Goal: Task Accomplishment & Management: Use online tool/utility

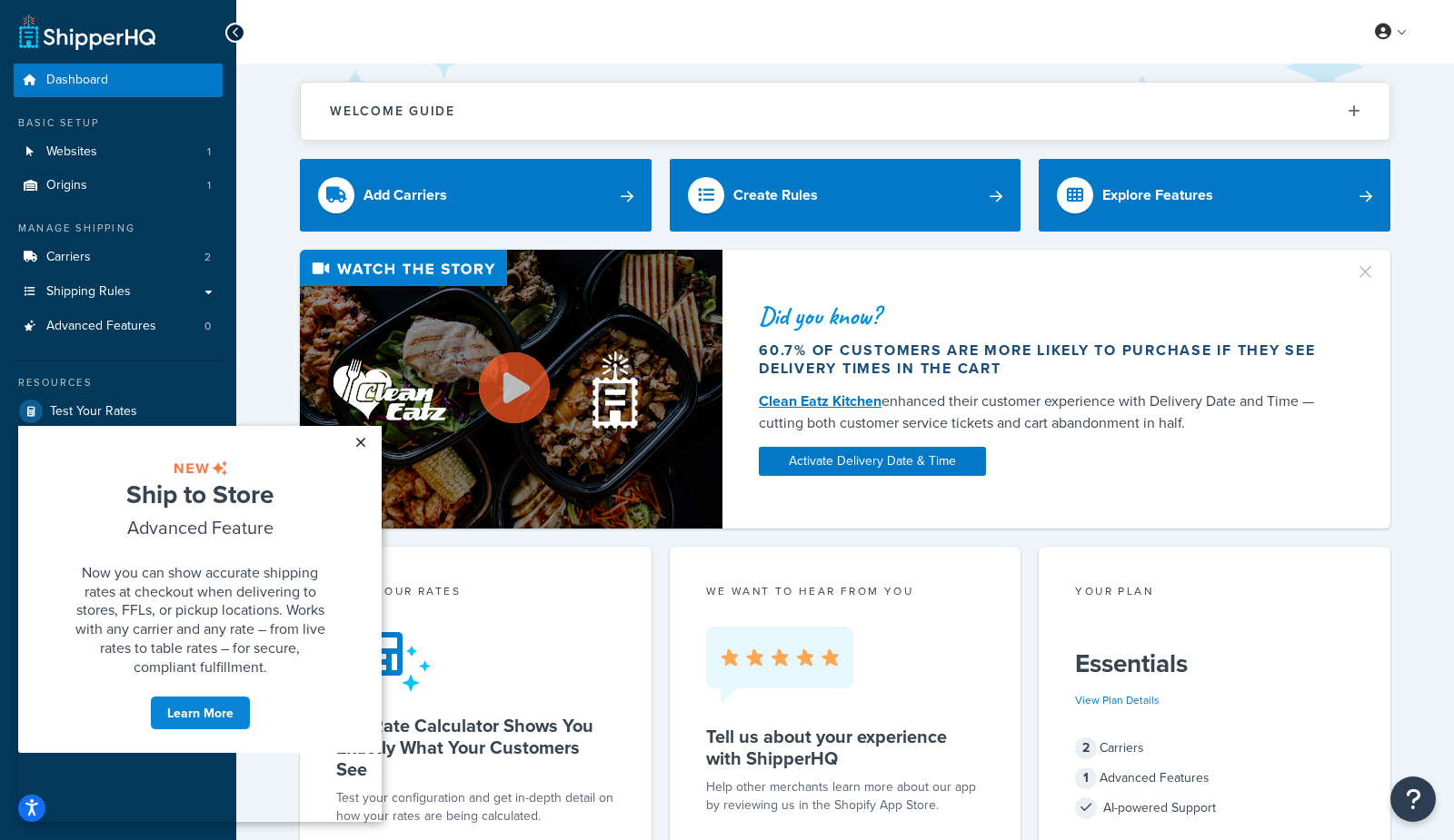
click at [364, 440] on link "×" at bounding box center [360, 442] width 31 height 32
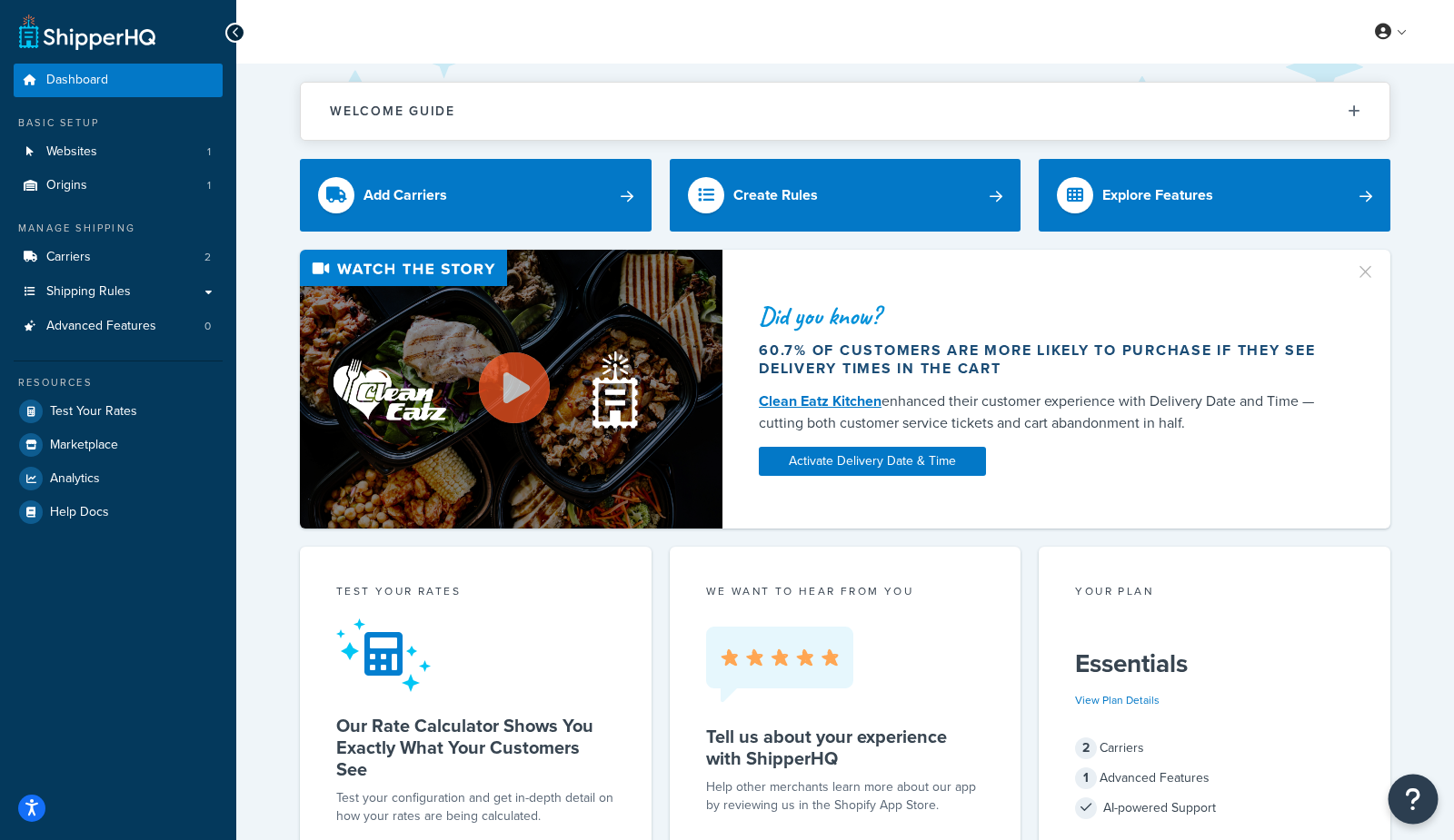
click at [1420, 796] on icon "Open Resource Center" at bounding box center [1413, 799] width 17 height 26
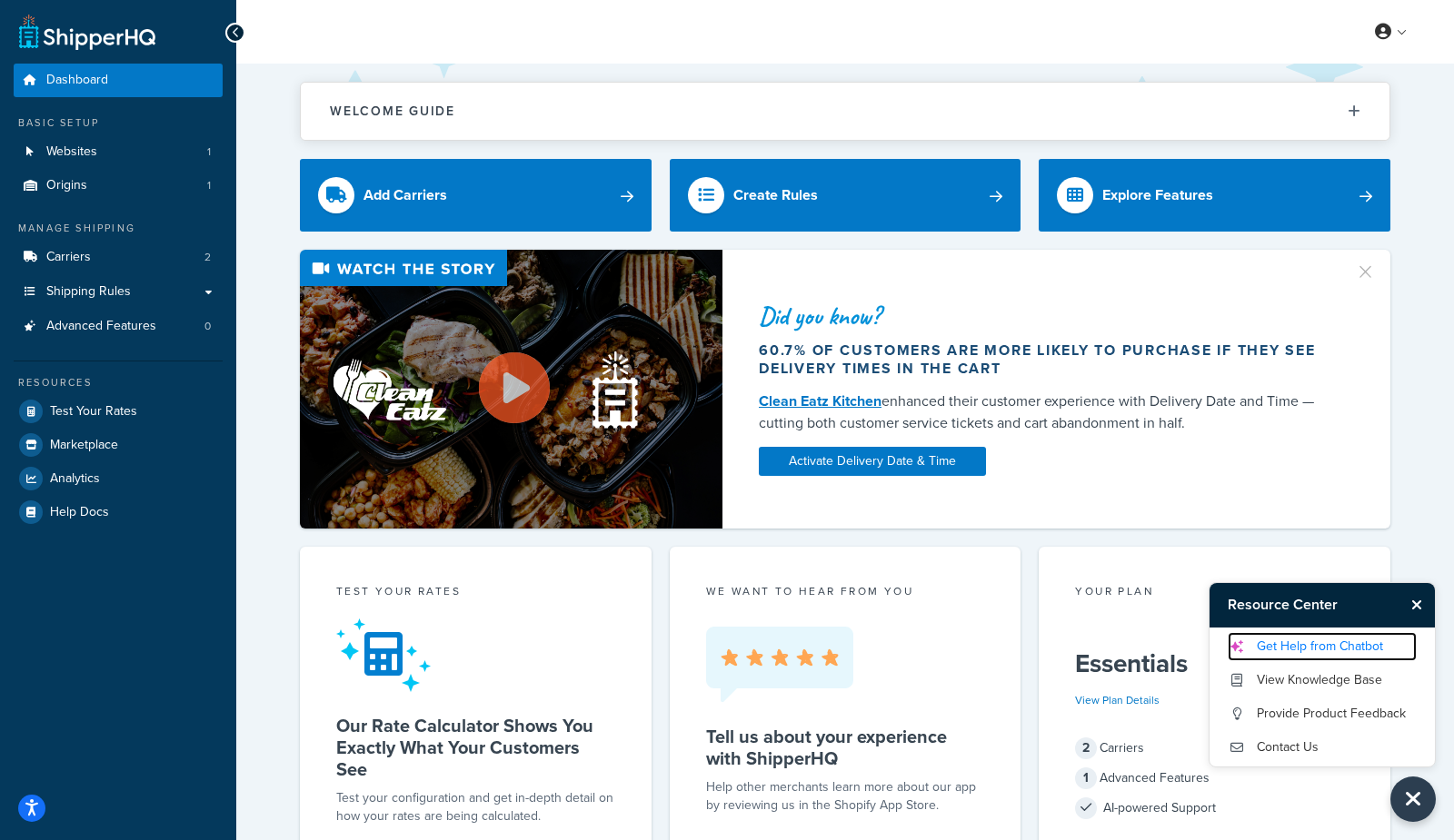
click at [1339, 647] on link "Get Help from Chatbot" at bounding box center [1322, 647] width 189 height 29
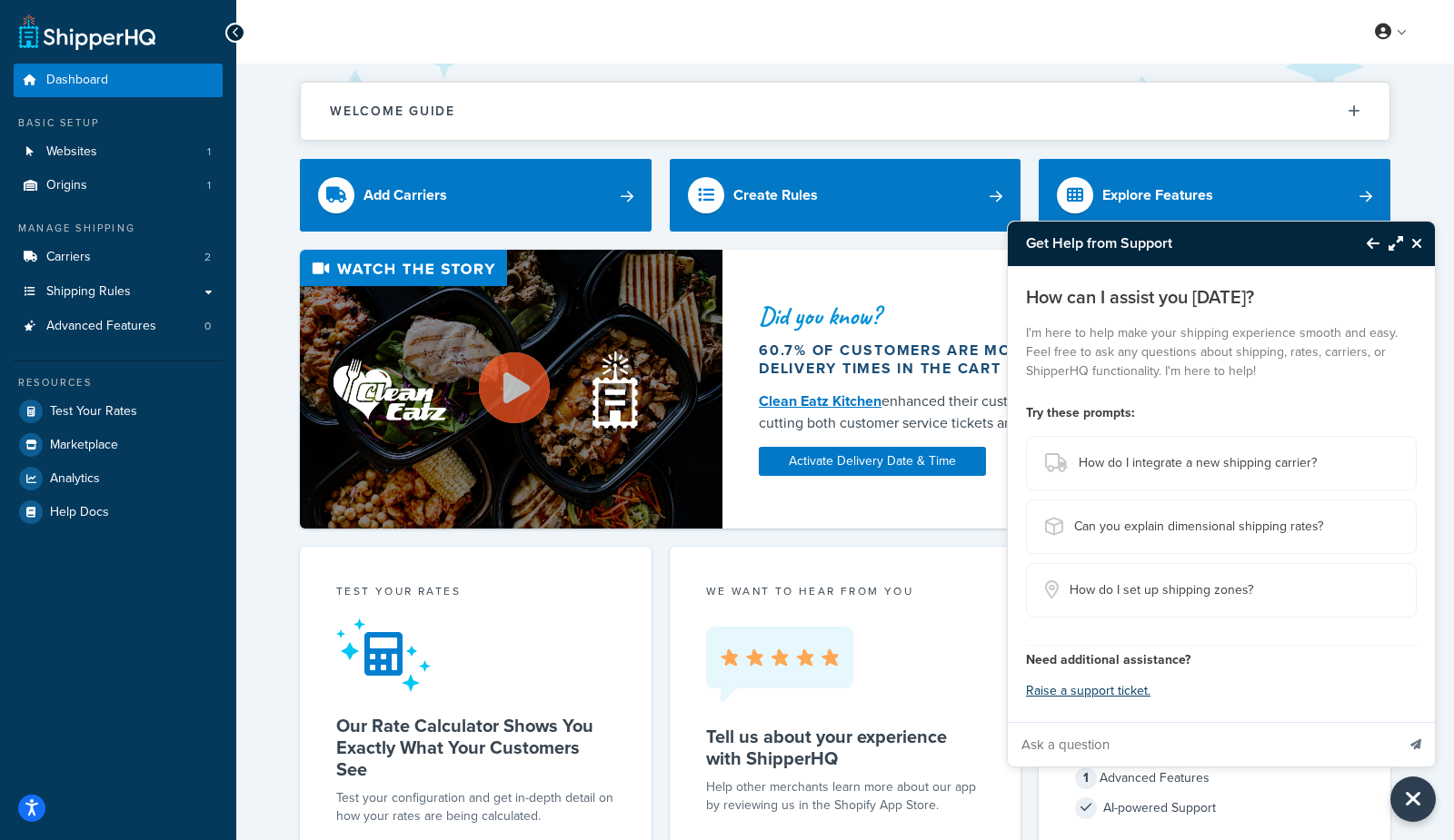
click at [1418, 248] on icon "Close Resource Center" at bounding box center [1416, 243] width 10 height 14
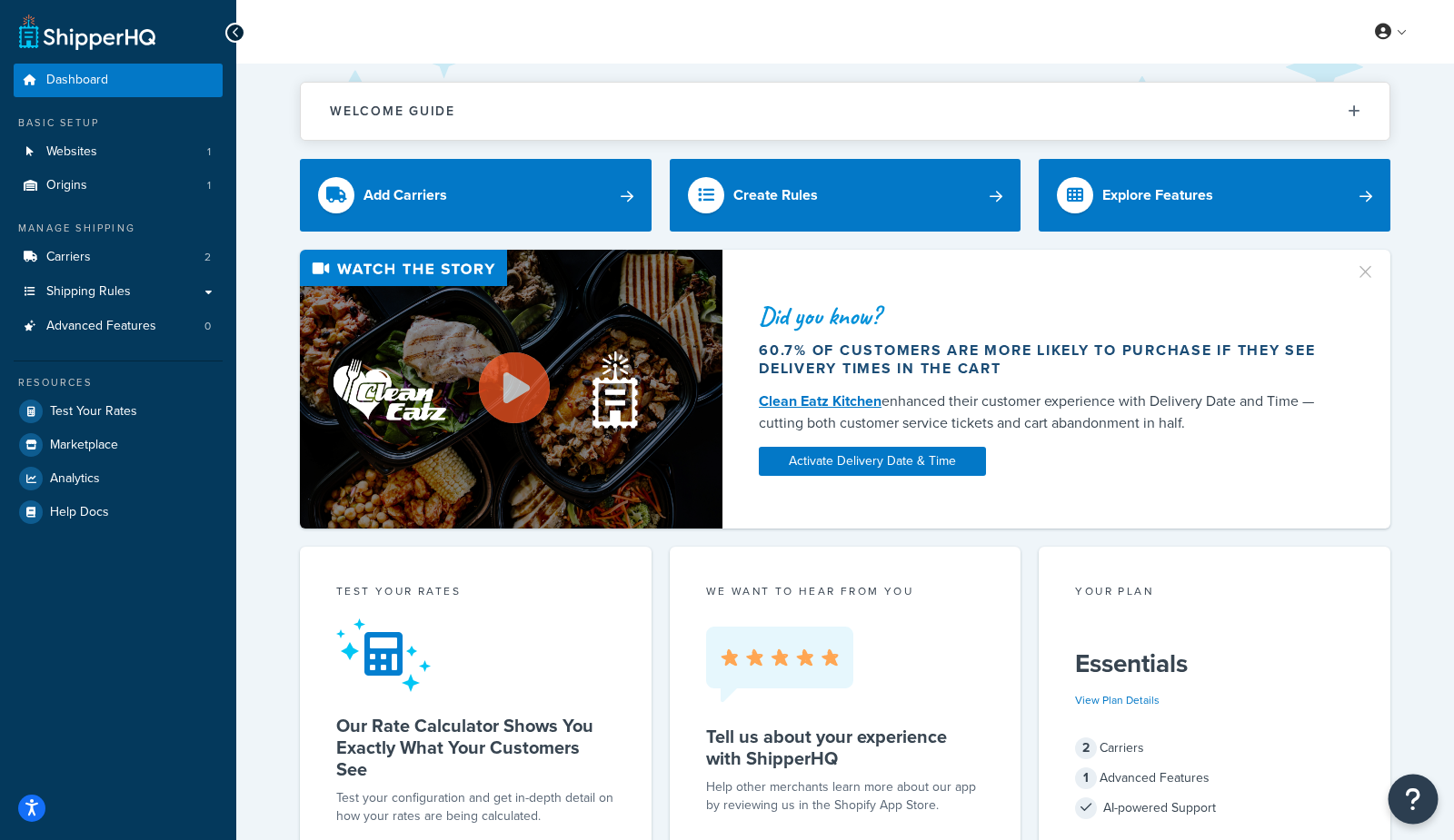
click at [1424, 804] on button "Open Resource Center" at bounding box center [1413, 799] width 50 height 50
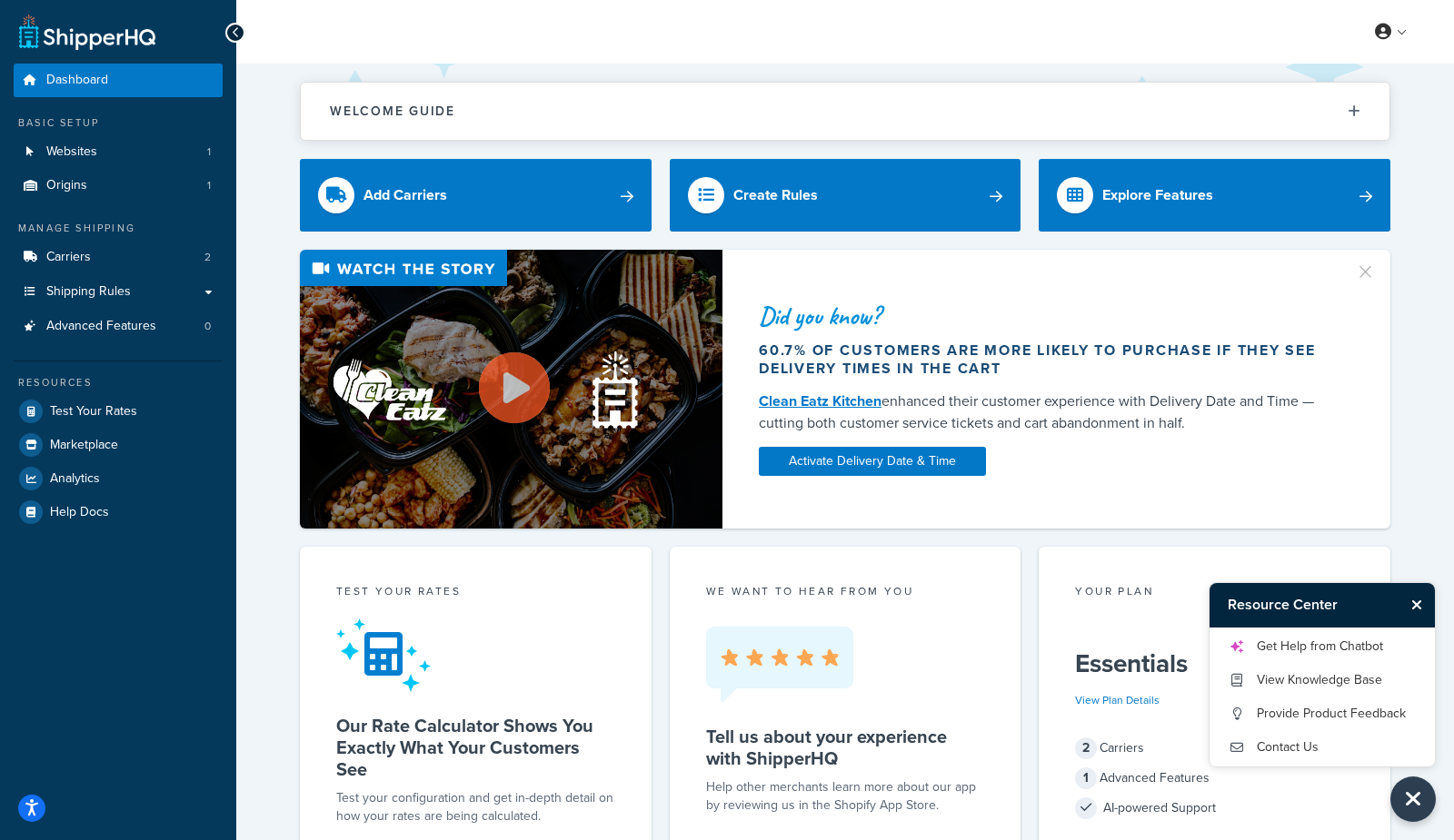
drag, startPoint x: 1417, startPoint y: 604, endPoint x: 1377, endPoint y: 453, distance: 156.2
click at [1417, 604] on icon "Close Resource Center" at bounding box center [1416, 604] width 10 height 14
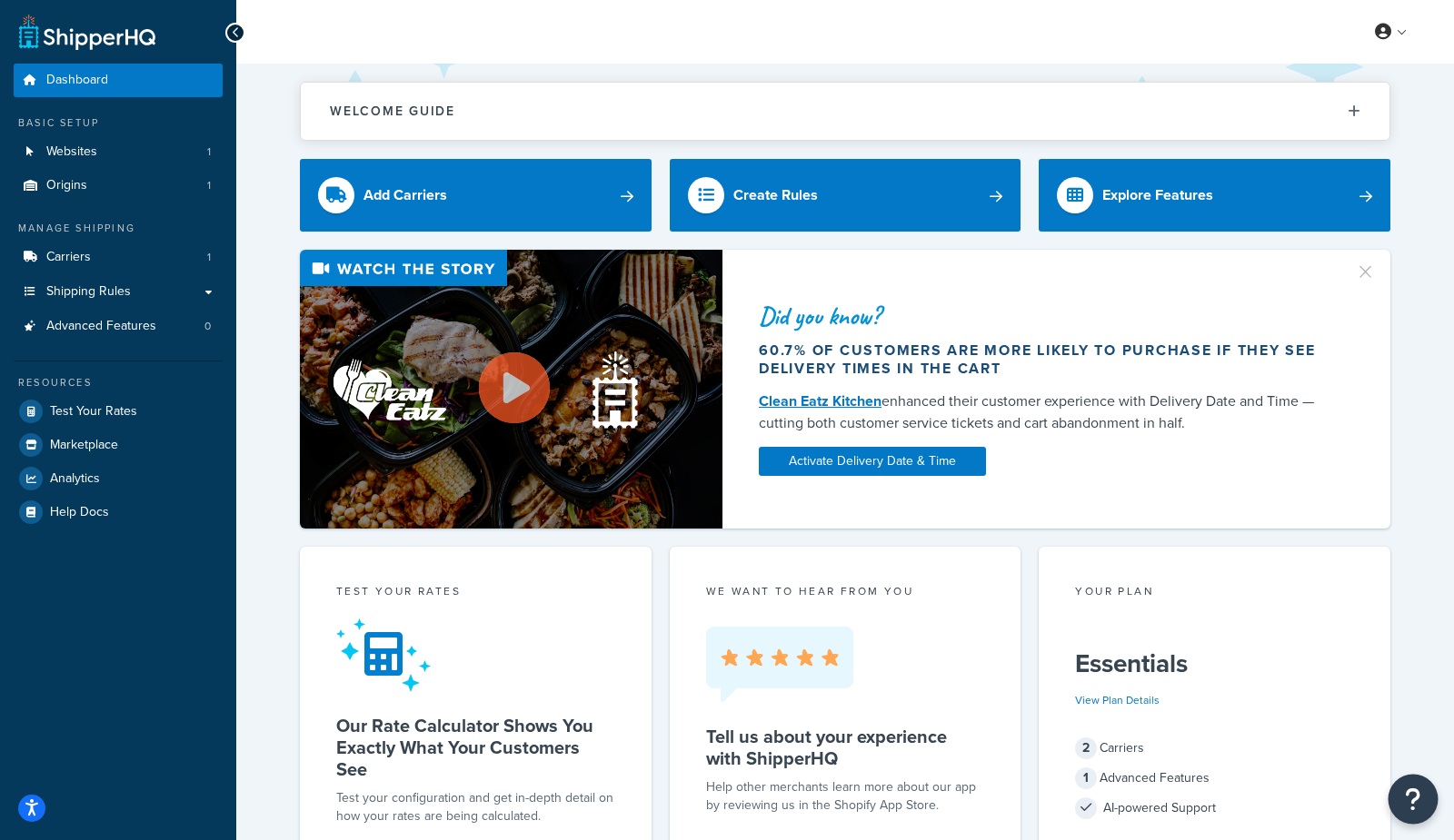
click at [1412, 791] on icon "Open Resource Center" at bounding box center [1413, 799] width 17 height 26
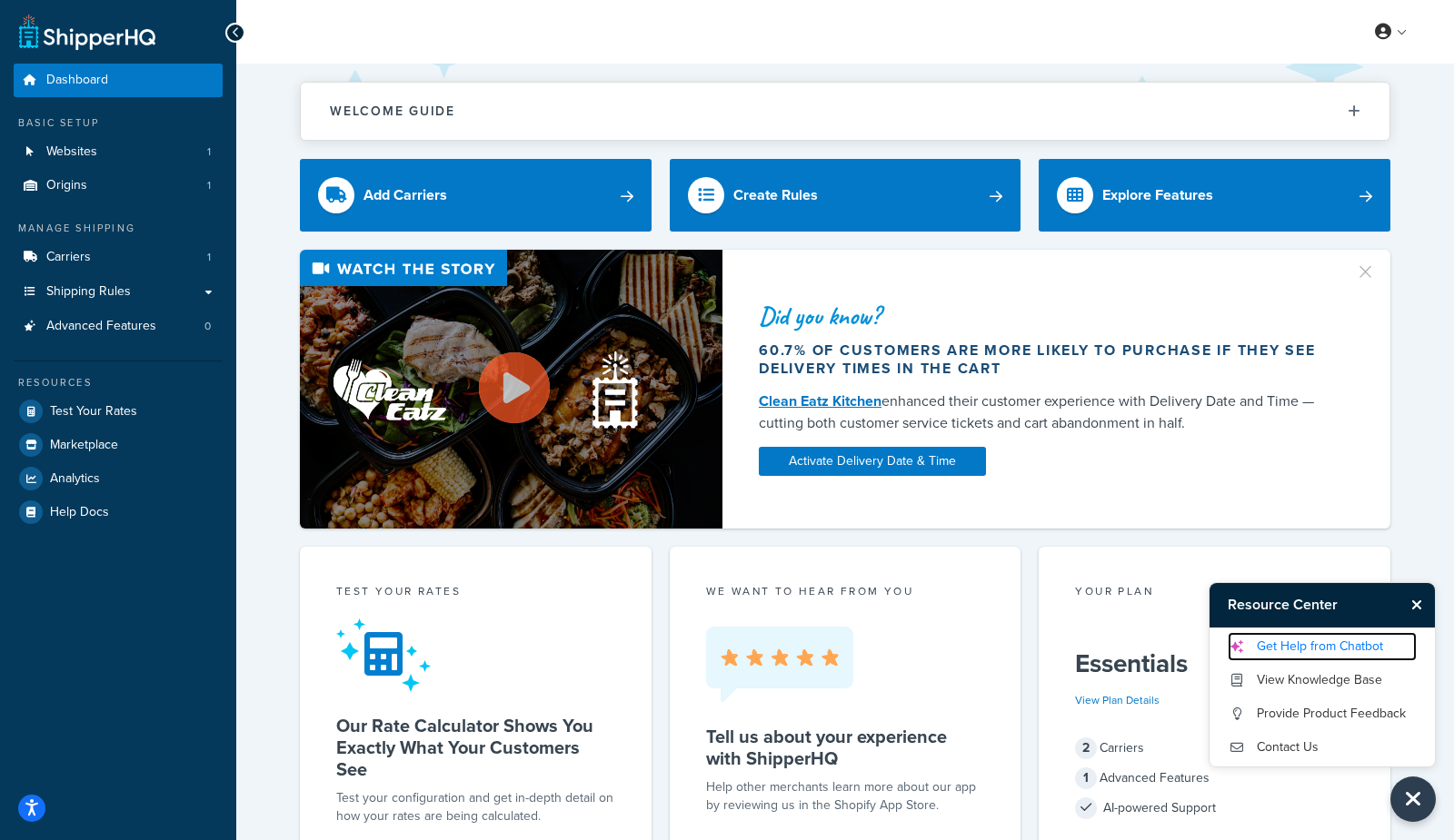
click at [1352, 644] on link "Get Help from Chatbot" at bounding box center [1322, 647] width 189 height 29
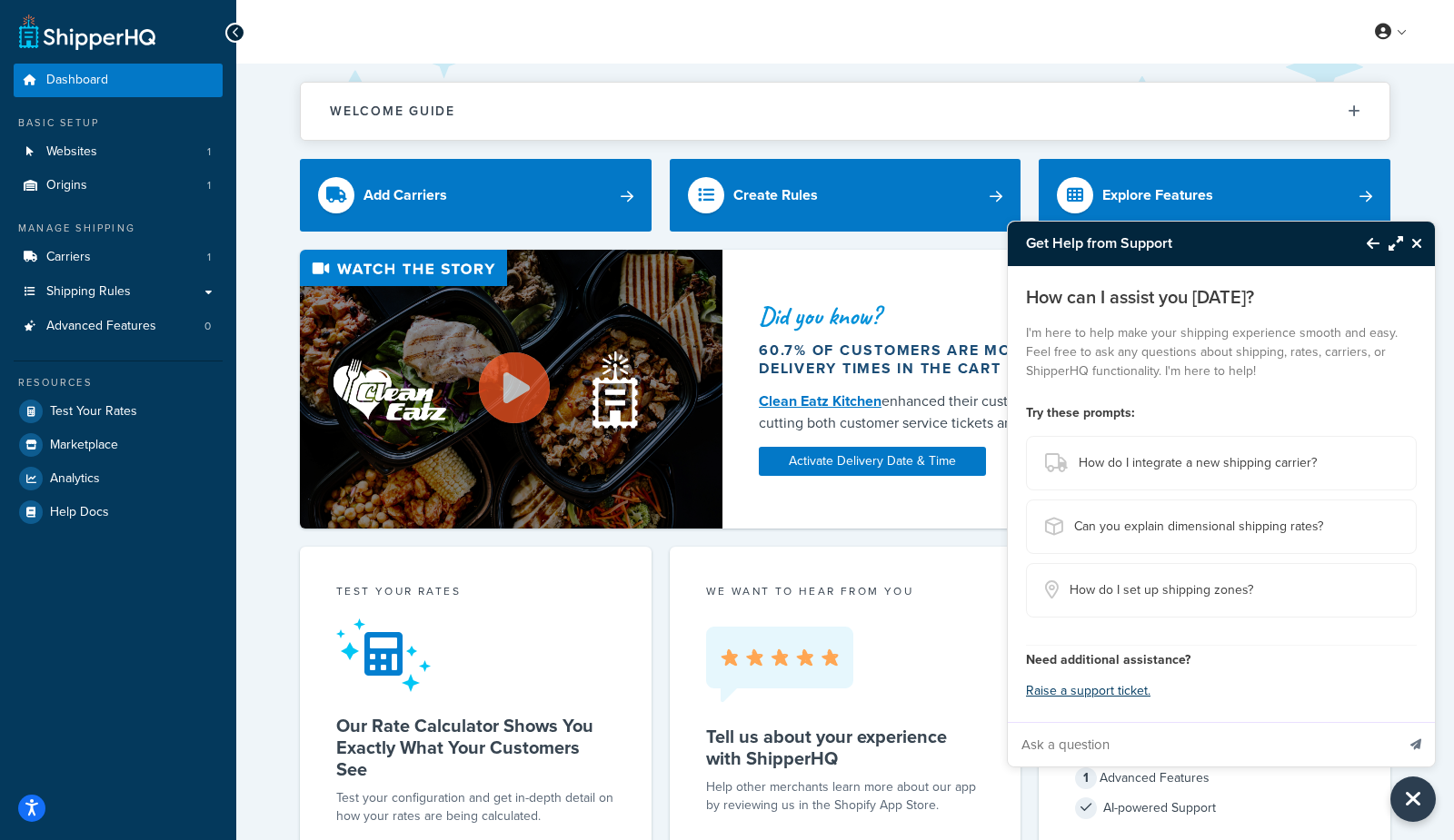
click at [1373, 248] on icon "Back to Resource Center" at bounding box center [1372, 243] width 12 height 14
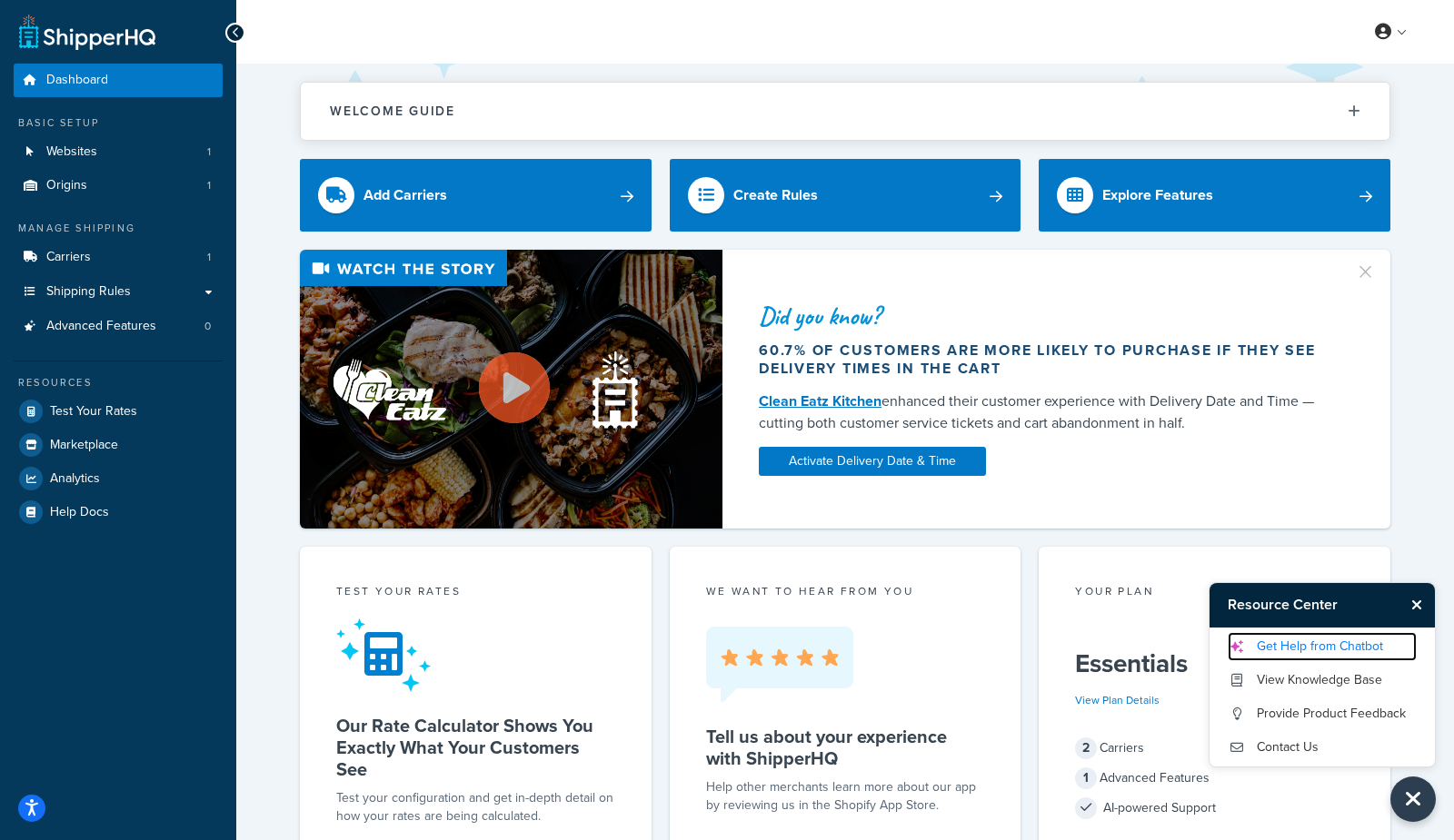
click at [1331, 647] on link "Get Help from Chatbot" at bounding box center [1322, 647] width 189 height 29
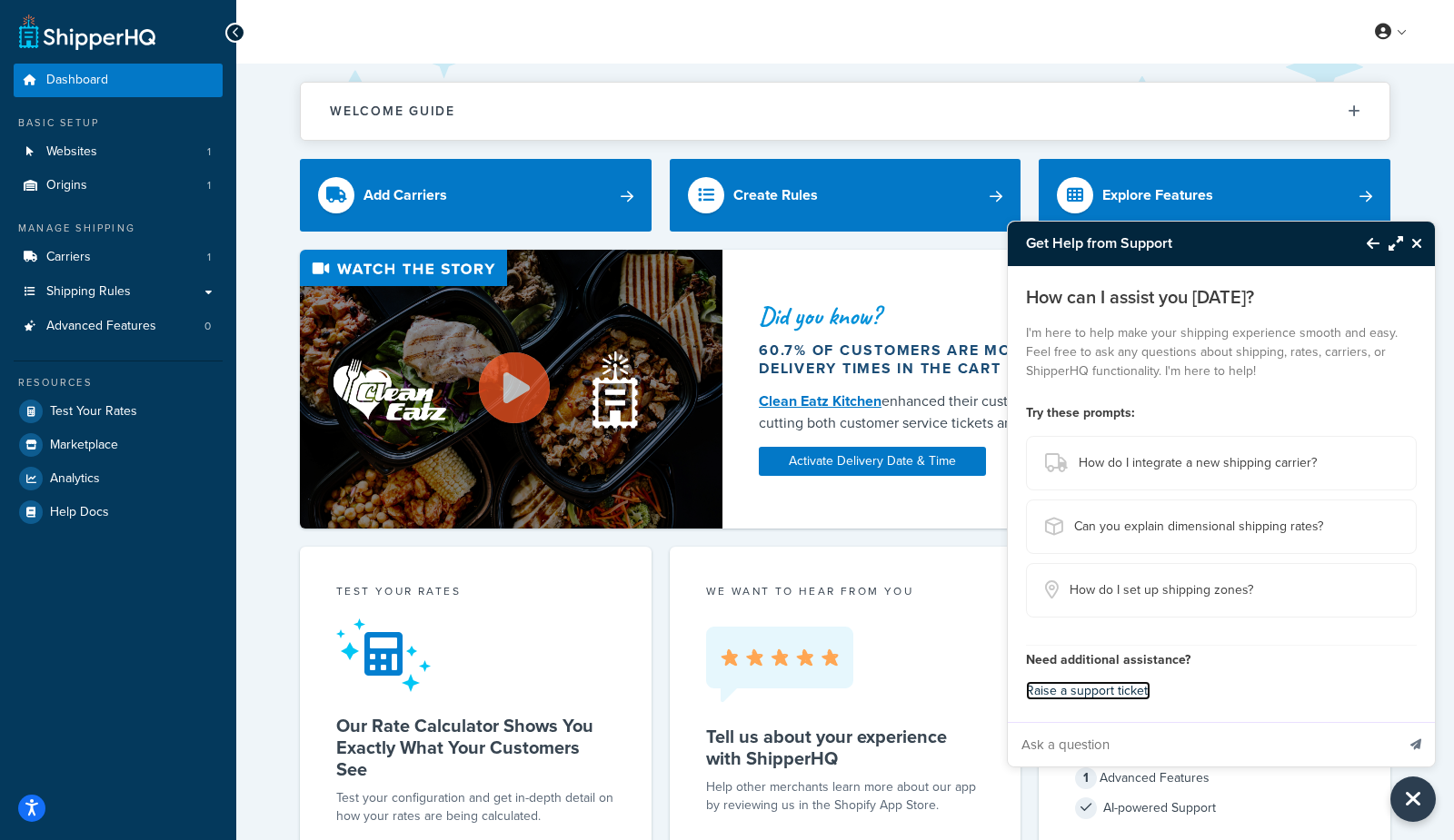
click at [1097, 695] on link "Raise a support ticket." at bounding box center [1088, 691] width 125 height 19
click at [1375, 247] on icon "Back to Resource Center" at bounding box center [1372, 243] width 12 height 14
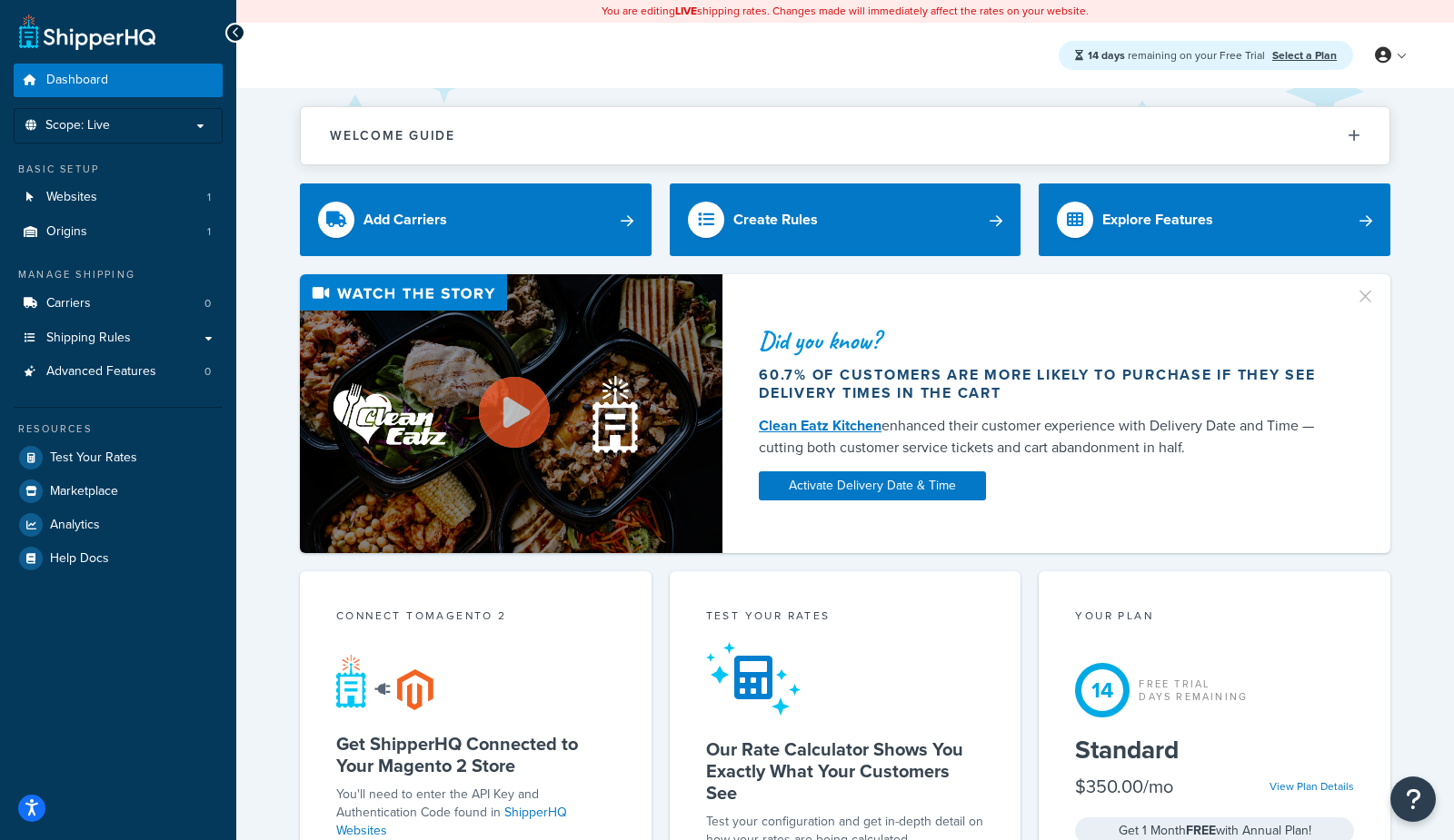
click at [138, 213] on div "Basic Setup Websites 1 Origins 1" at bounding box center [118, 205] width 209 height 88
click at [148, 198] on link "Websites 1" at bounding box center [118, 197] width 209 height 33
